Goal: Task Accomplishment & Management: Manage account settings

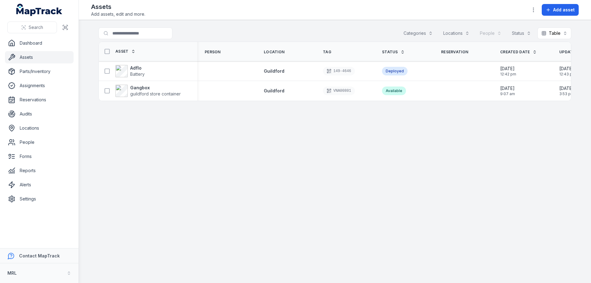
click at [458, 33] on button "Locations" at bounding box center [456, 33] width 34 height 12
click at [466, 33] on button "Locations" at bounding box center [456, 33] width 34 height 12
click at [460, 50] on span "Guildford" at bounding box center [459, 48] width 19 height 6
click at [497, 26] on main "**********" at bounding box center [335, 151] width 512 height 263
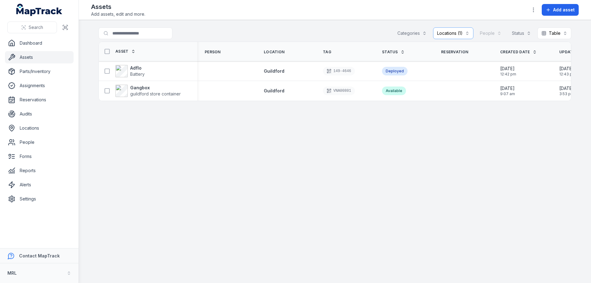
click at [31, 59] on link "Assets" at bounding box center [39, 57] width 69 height 12
click at [30, 72] on link "Parts/Inventory" at bounding box center [39, 71] width 69 height 12
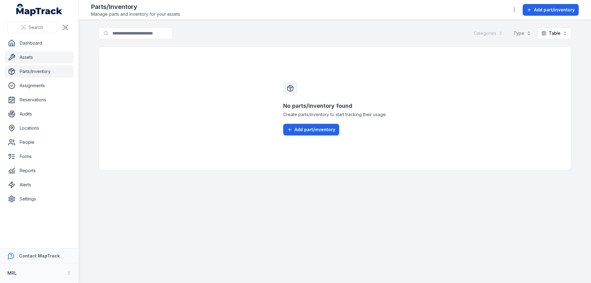
click at [26, 58] on link "Assets" at bounding box center [39, 57] width 69 height 12
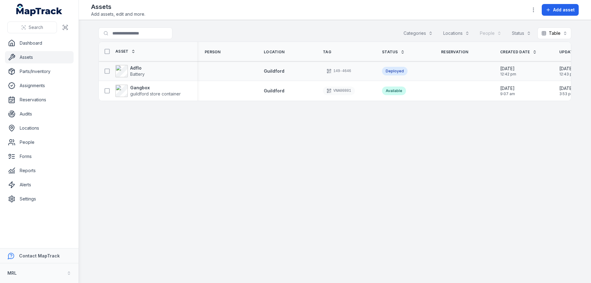
click at [397, 70] on div "Deployed" at bounding box center [395, 71] width 26 height 9
click at [135, 70] on strong "Adflo" at bounding box center [137, 68] width 14 height 6
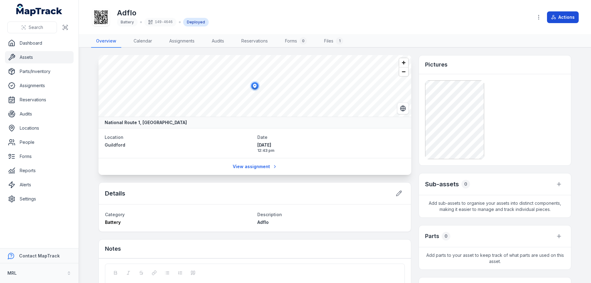
click at [563, 19] on button "Actions" at bounding box center [563, 17] width 32 height 12
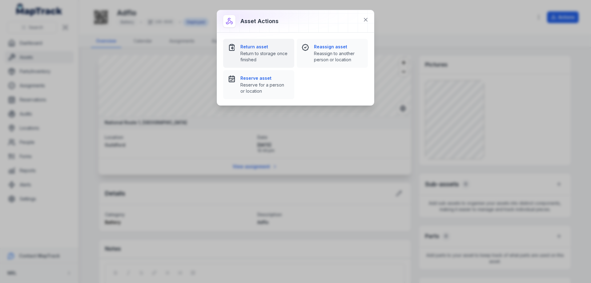
click at [266, 51] on span "Return to storage once finished" at bounding box center [264, 56] width 49 height 12
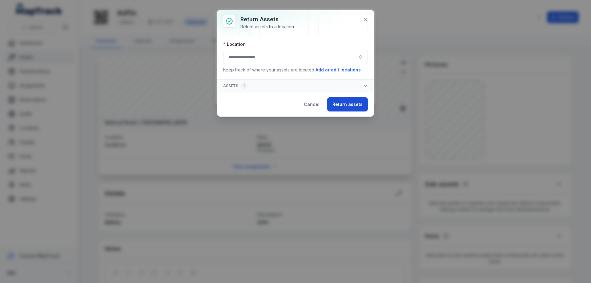
click at [351, 105] on button "Return assets" at bounding box center [347, 104] width 41 height 14
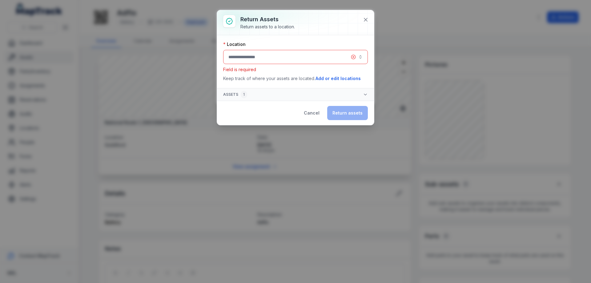
click at [315, 54] on button "button" at bounding box center [295, 57] width 145 height 14
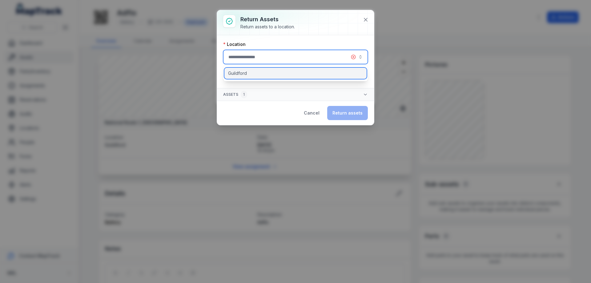
click at [240, 75] on span "Guildford" at bounding box center [237, 73] width 19 height 6
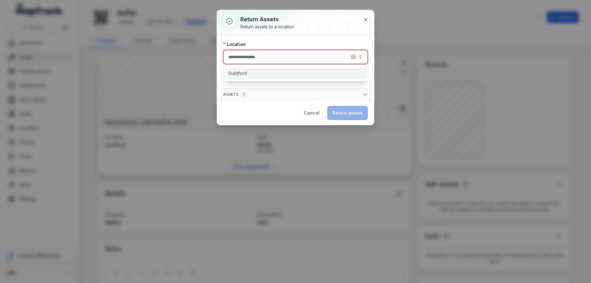
type input "*********"
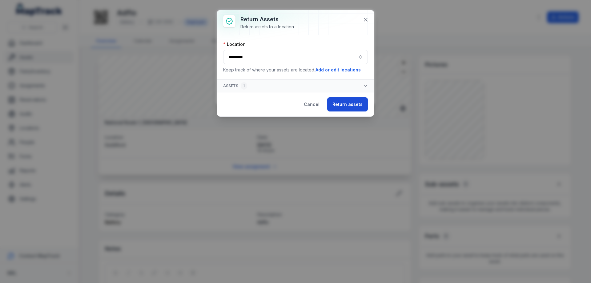
click at [345, 104] on button "Return assets" at bounding box center [347, 104] width 41 height 14
